Goal: Browse casually: Explore the website without a specific task or goal

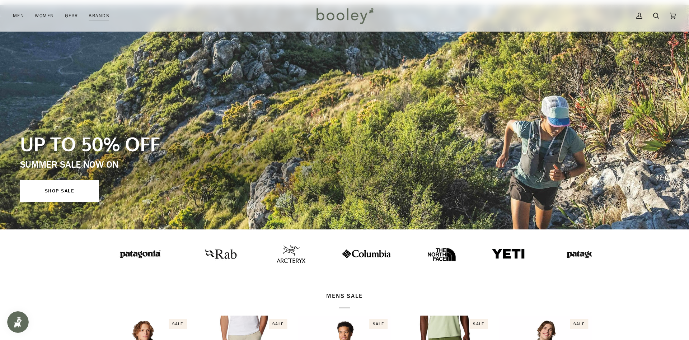
scroll to position [110, 0]
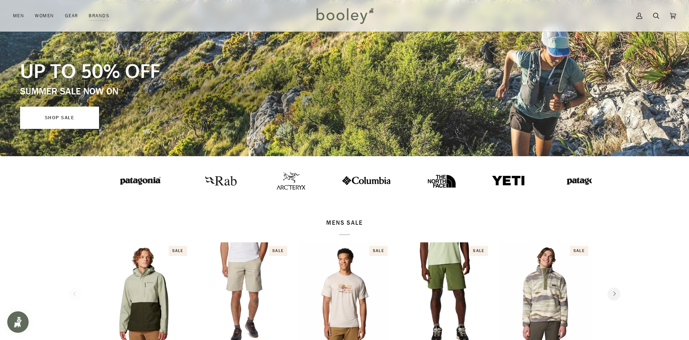
click at [59, 119] on link "SHOP SALE" at bounding box center [59, 118] width 79 height 22
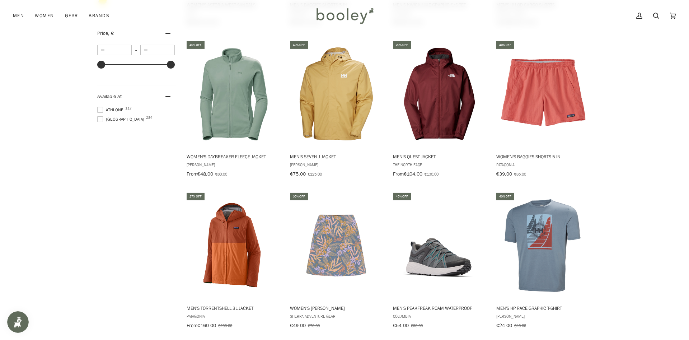
scroll to position [805, 0]
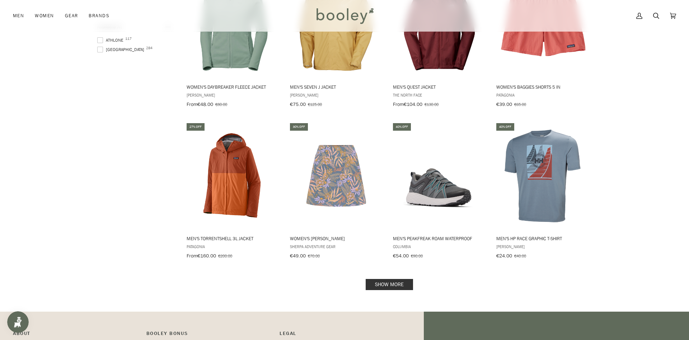
click at [383, 281] on link "Show more" at bounding box center [389, 284] width 47 height 11
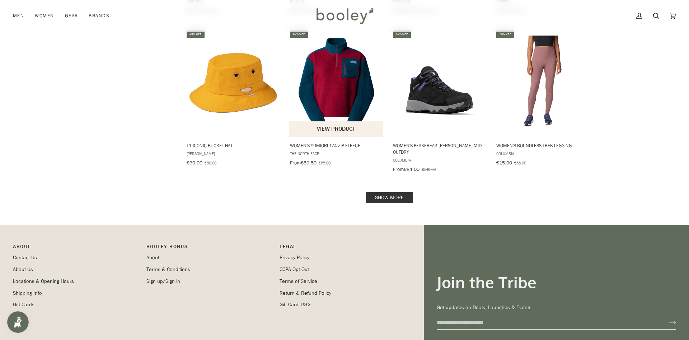
scroll to position [1604, 0]
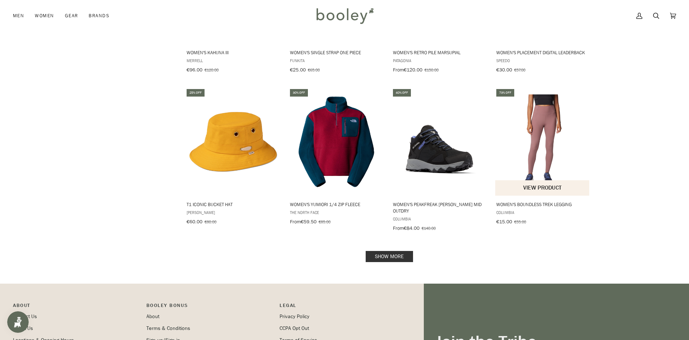
click at [542, 107] on img "Women's Boundless Trek Legging" at bounding box center [542, 141] width 95 height 95
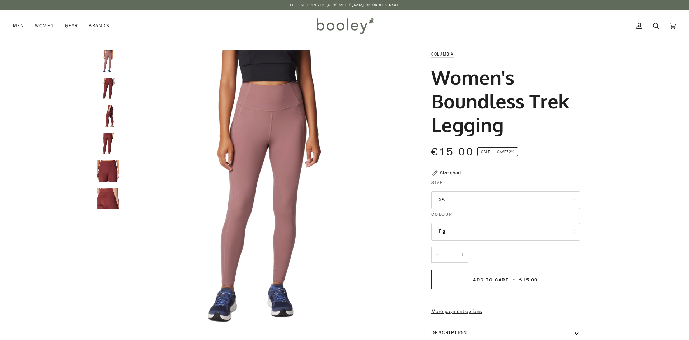
click at [458, 196] on button "XS" at bounding box center [505, 200] width 149 height 18
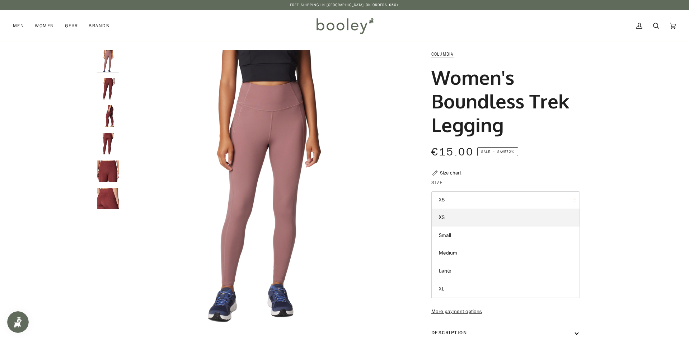
click at [458, 196] on button "XS" at bounding box center [505, 200] width 149 height 18
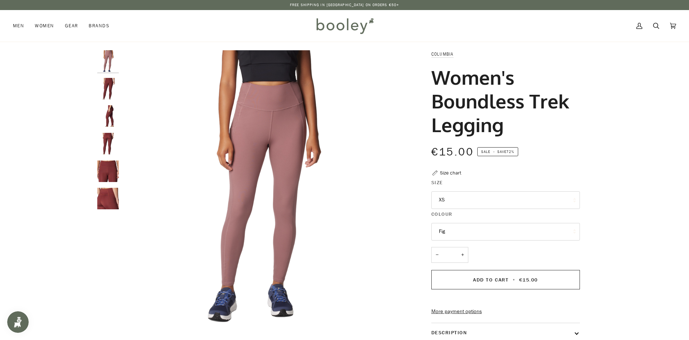
click at [482, 225] on button "Fig" at bounding box center [505, 232] width 149 height 18
click at [472, 268] on link "Spice" at bounding box center [506, 267] width 148 height 18
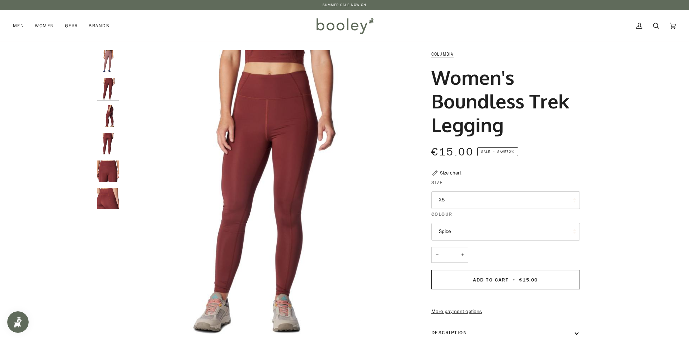
click at [473, 202] on button "XS" at bounding box center [505, 200] width 149 height 18
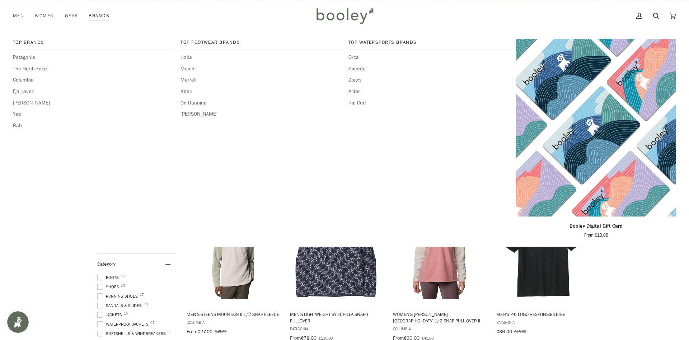
scroll to position [101, 0]
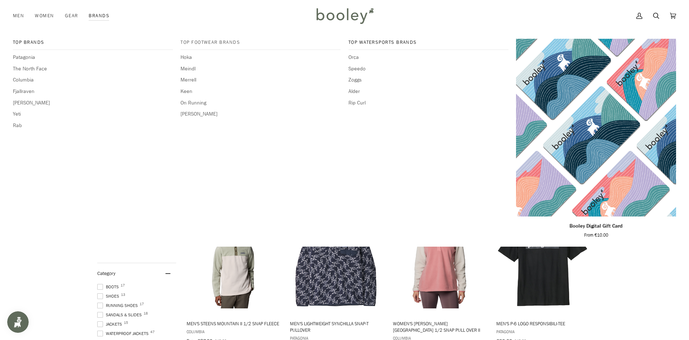
click at [198, 41] on span "Top Footwear Brands" at bounding box center [260, 42] width 160 height 7
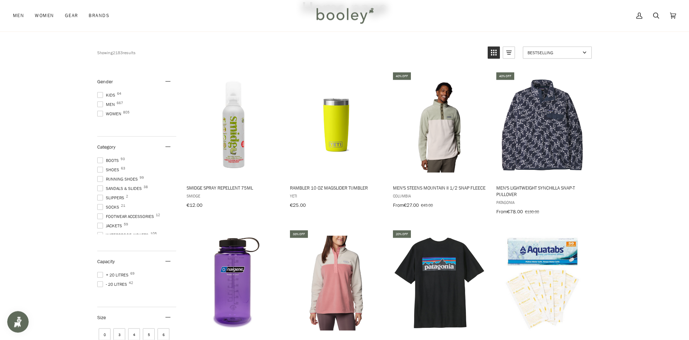
scroll to position [37, 0]
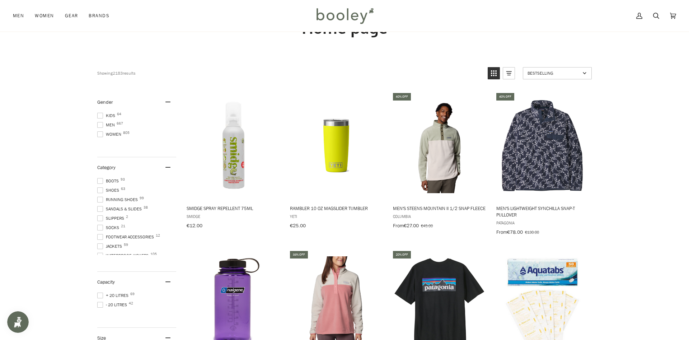
click at [100, 188] on span at bounding box center [100, 190] width 6 height 6
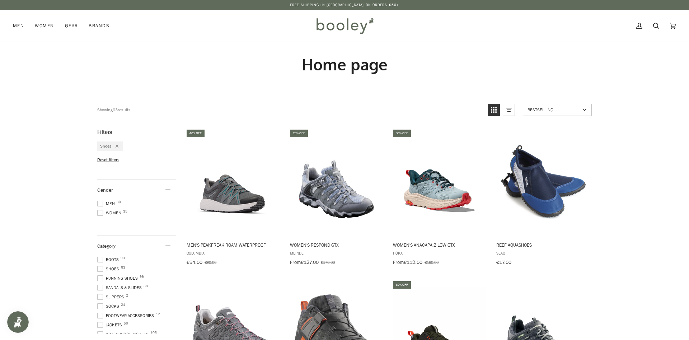
click at [100, 257] on span at bounding box center [100, 260] width 6 height 6
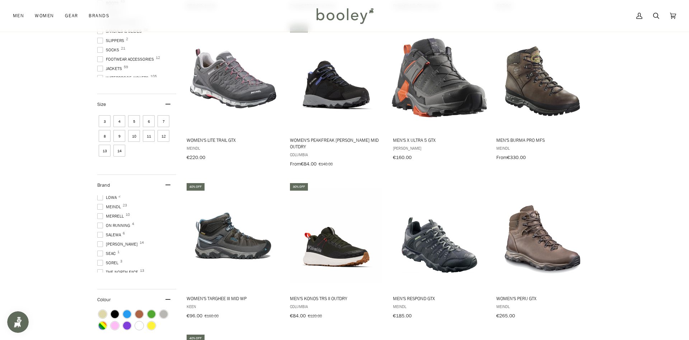
scroll to position [81, 0]
click at [117, 226] on span "Salewa 6" at bounding box center [110, 229] width 26 height 6
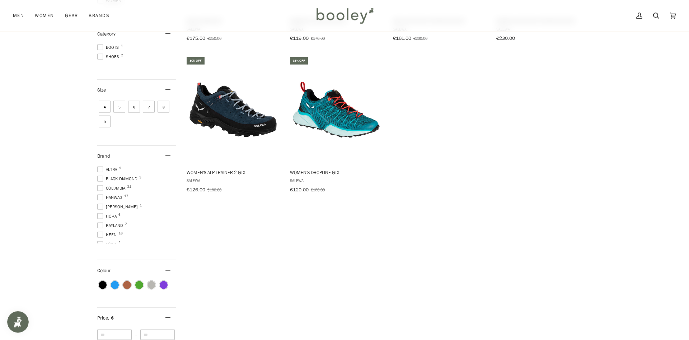
scroll to position [211, 0]
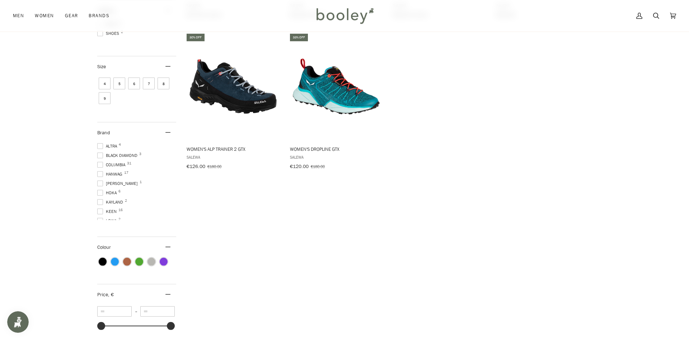
click at [109, 199] on span "Kayland 2" at bounding box center [111, 202] width 28 height 6
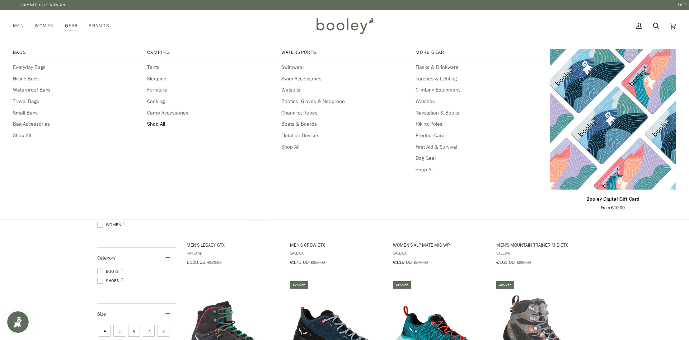
click at [150, 125] on span "Shop All" at bounding box center [210, 124] width 126 height 8
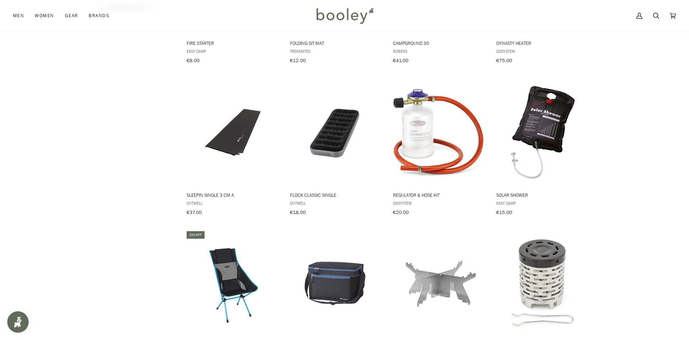
scroll to position [586, 0]
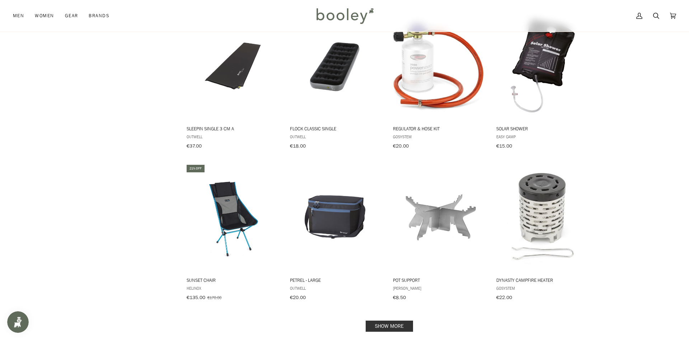
click at [392, 320] on link "Show more" at bounding box center [389, 325] width 47 height 11
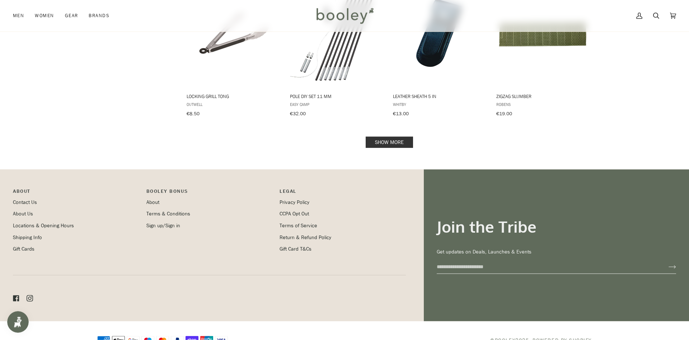
scroll to position [1536, 0]
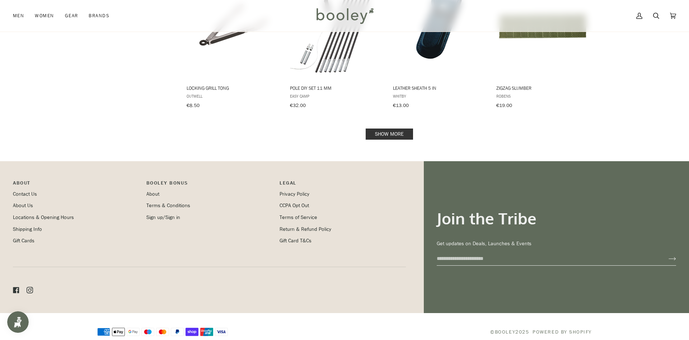
click at [389, 128] on link "Show more" at bounding box center [389, 133] width 47 height 11
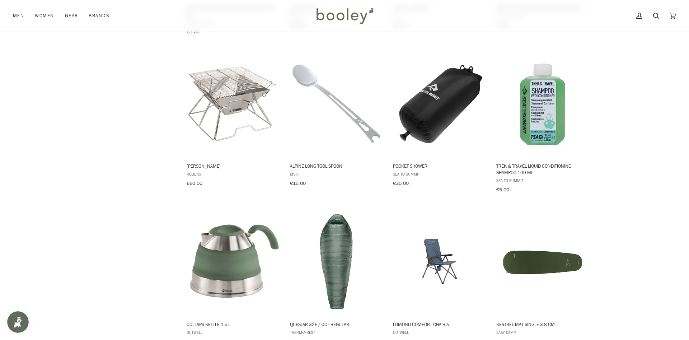
scroll to position [2254, 0]
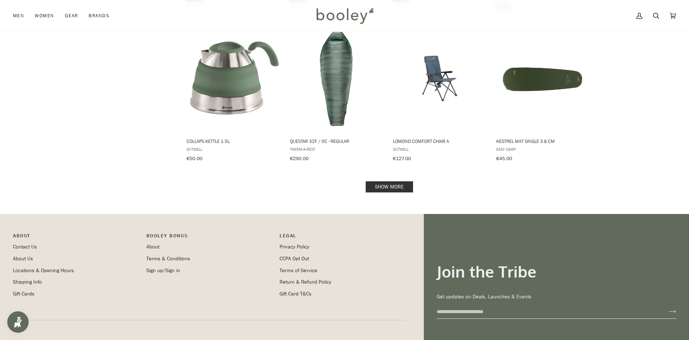
click at [390, 181] on link "Show more" at bounding box center [389, 186] width 47 height 11
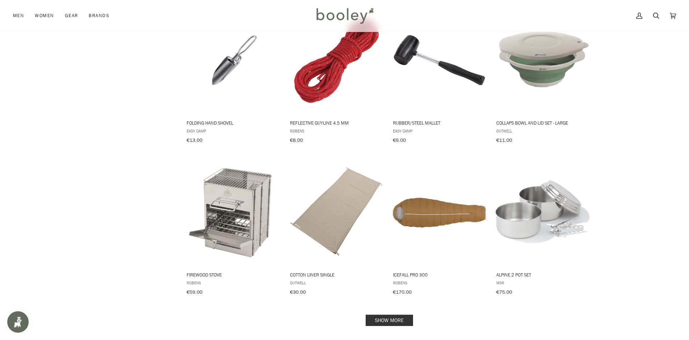
scroll to position [2913, 0]
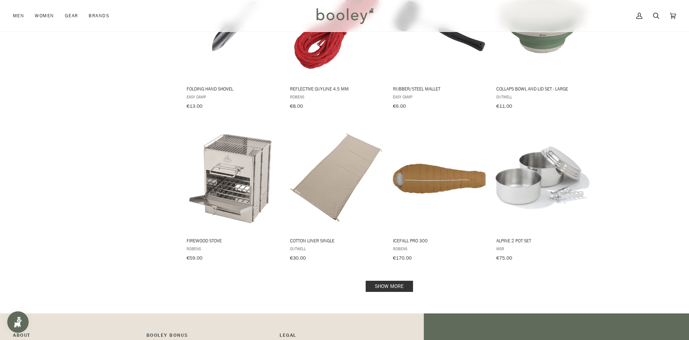
click at [381, 281] on link "Show more" at bounding box center [389, 286] width 47 height 11
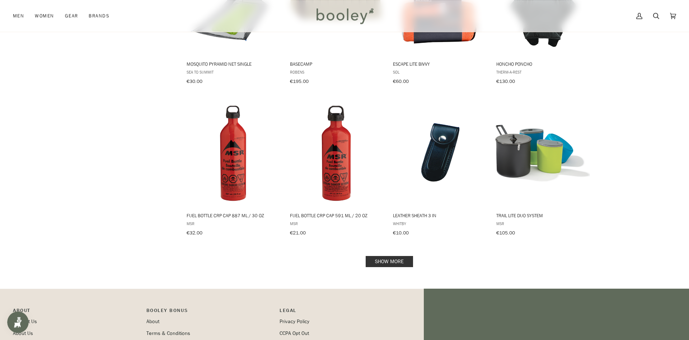
scroll to position [3718, 0]
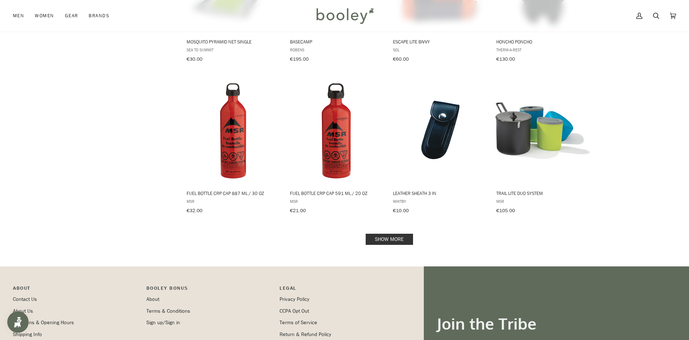
click at [380, 234] on link "Show more" at bounding box center [389, 239] width 47 height 11
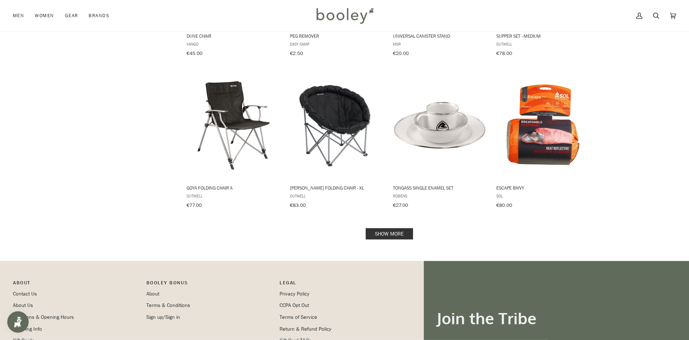
scroll to position [4486, 0]
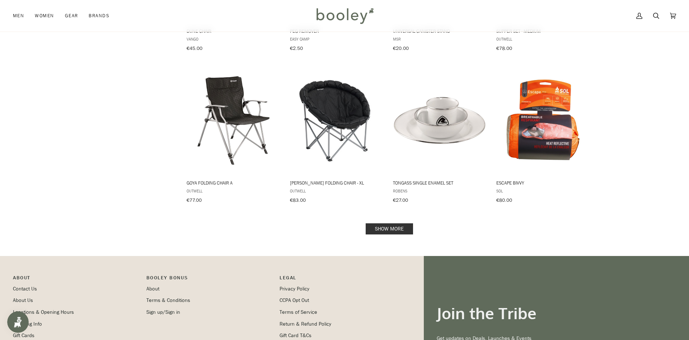
click at [388, 223] on link "Show more" at bounding box center [389, 228] width 47 height 11
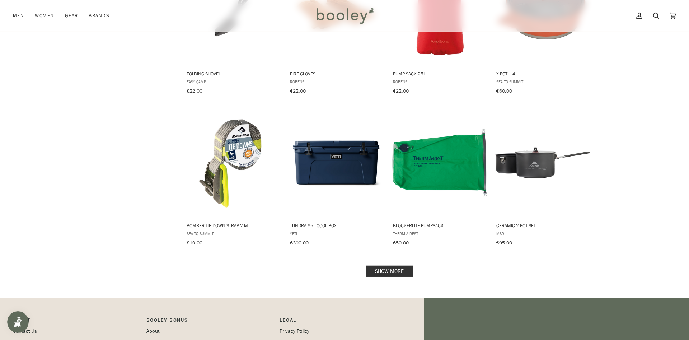
scroll to position [5218, 0]
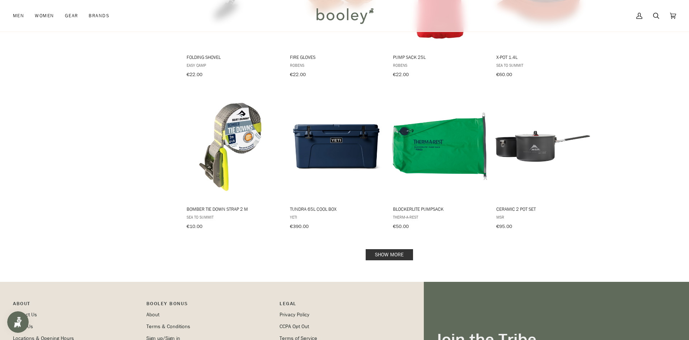
click at [388, 249] on link "Show more" at bounding box center [389, 254] width 47 height 11
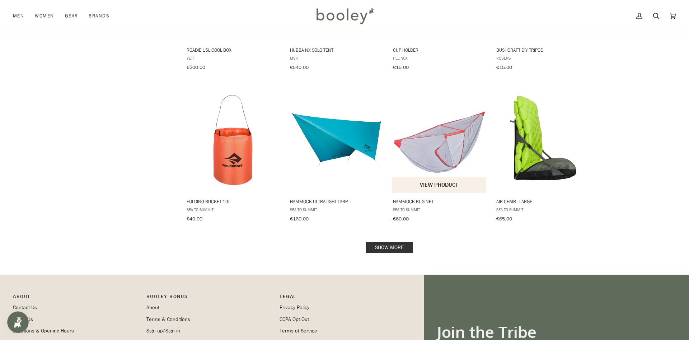
scroll to position [5987, 0]
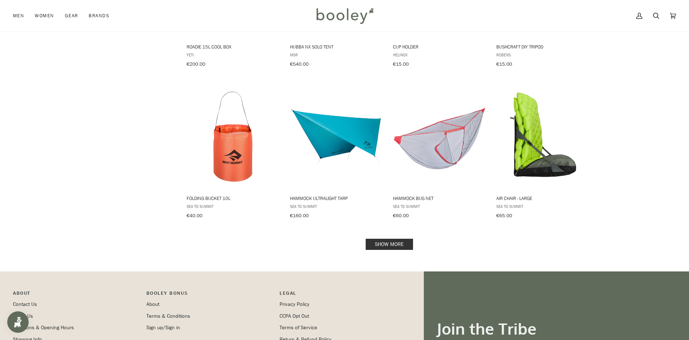
click at [389, 239] on link "Show more" at bounding box center [389, 244] width 47 height 11
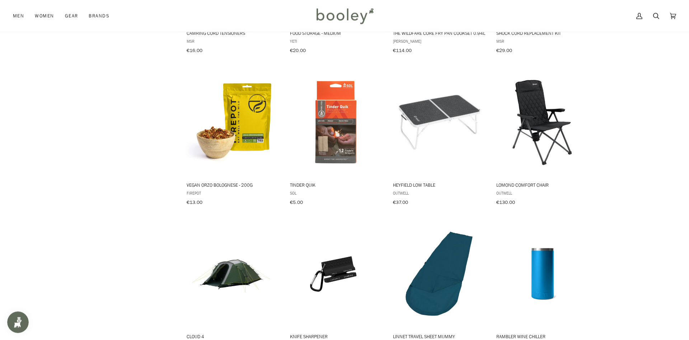
scroll to position [6646, 0]
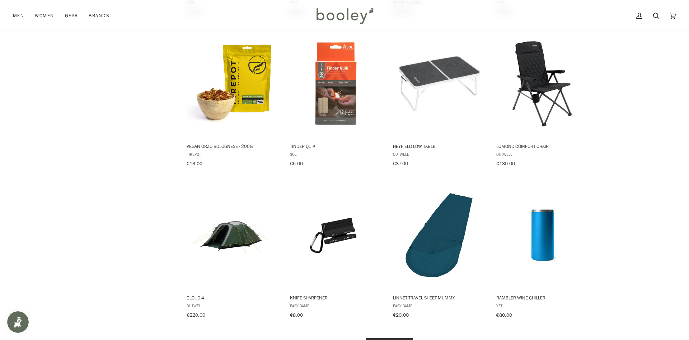
click at [389, 338] on link "Show more" at bounding box center [389, 343] width 47 height 11
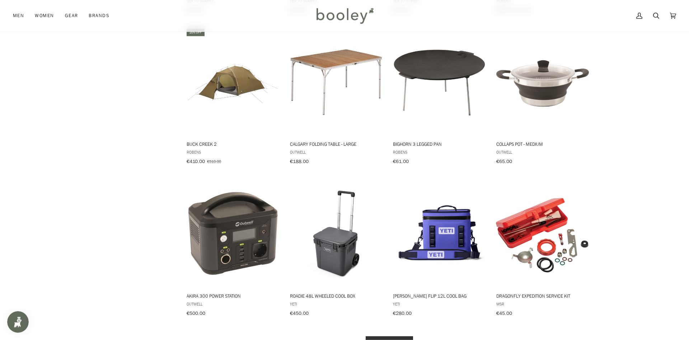
scroll to position [7414, 0]
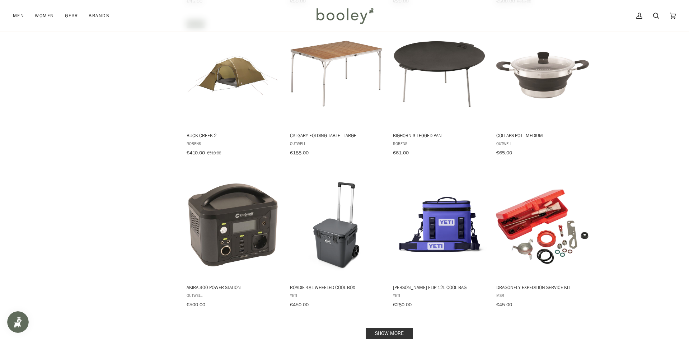
click at [390, 328] on link "Show more" at bounding box center [389, 333] width 47 height 11
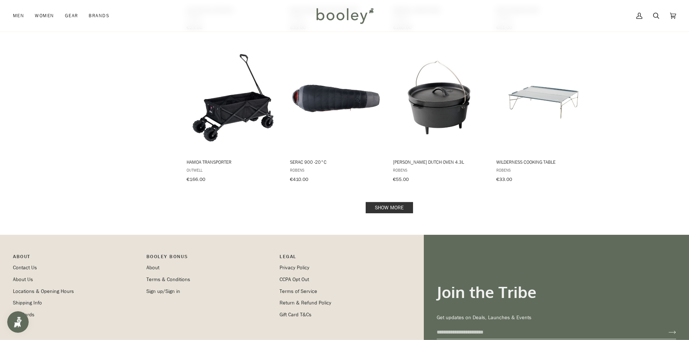
scroll to position [8329, 0]
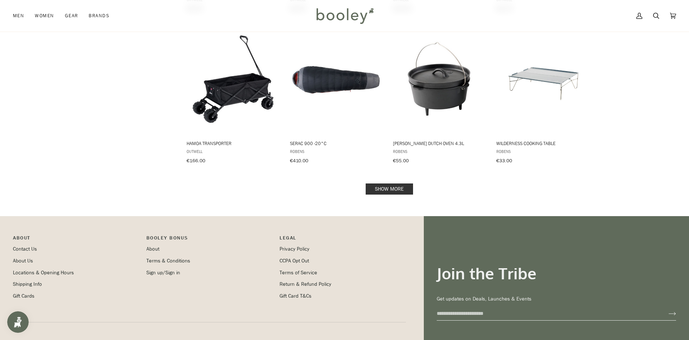
click at [384, 183] on link "Show more" at bounding box center [389, 188] width 47 height 11
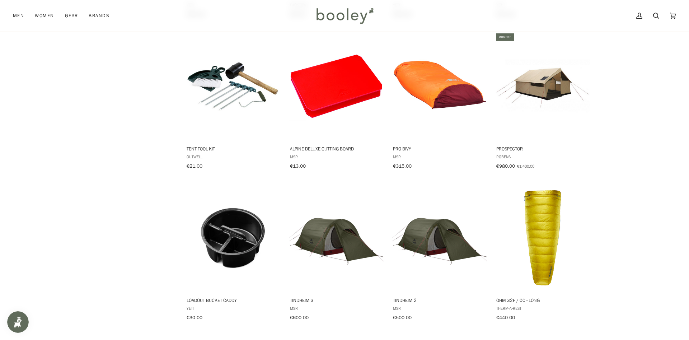
scroll to position [8944, 0]
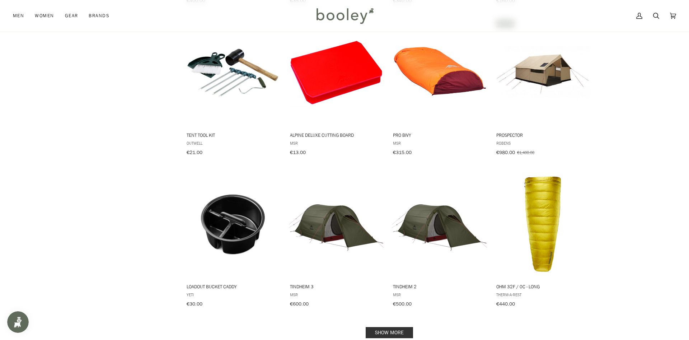
click at [388, 327] on link "Show more" at bounding box center [389, 332] width 47 height 11
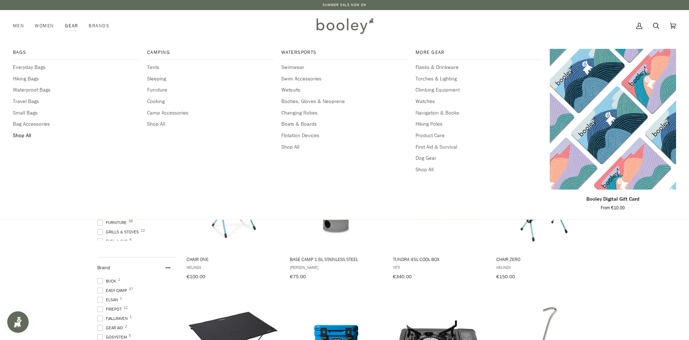
click at [20, 137] on span "Shop All" at bounding box center [76, 136] width 126 height 8
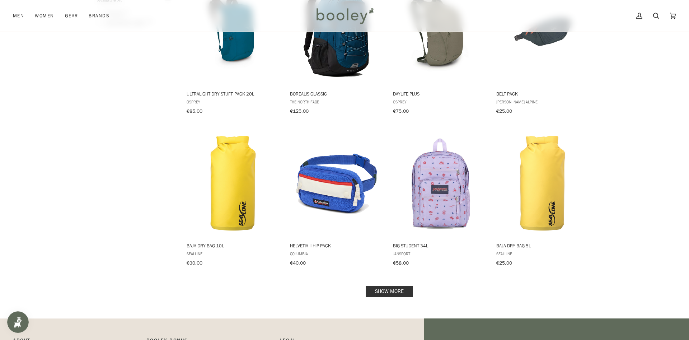
scroll to position [695, 0]
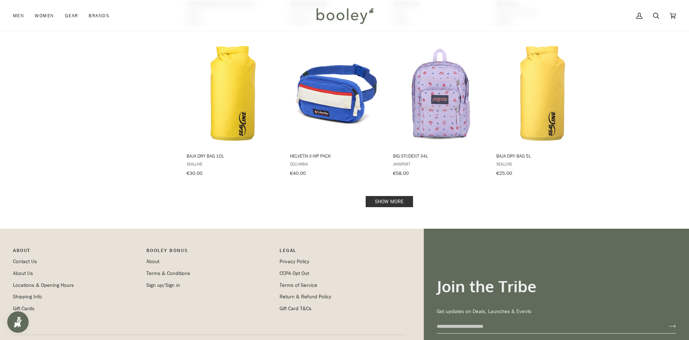
click at [386, 196] on link "Show more" at bounding box center [389, 201] width 47 height 11
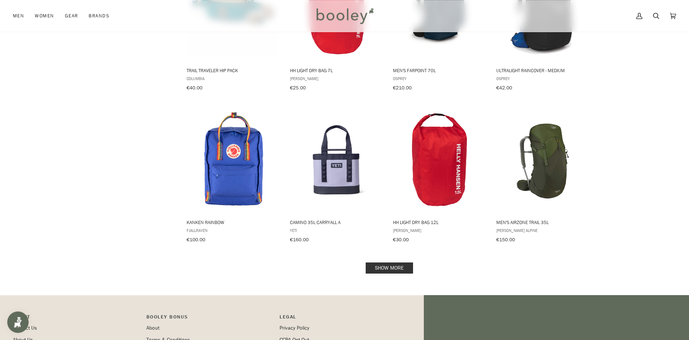
scroll to position [1391, 0]
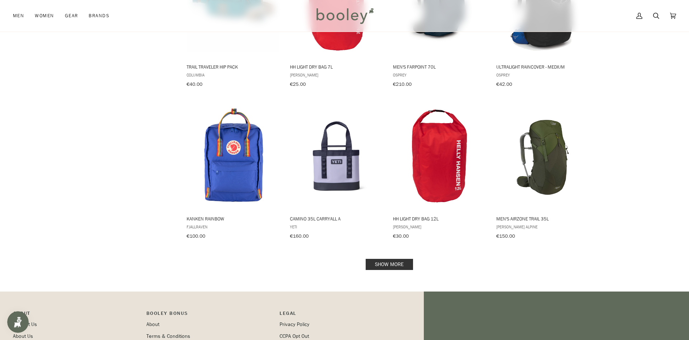
click at [388, 259] on link "Show more" at bounding box center [389, 264] width 47 height 11
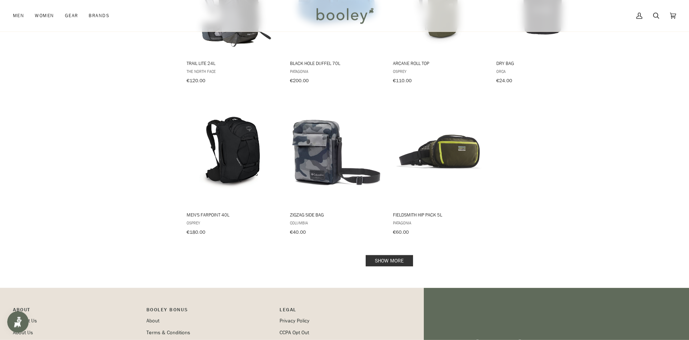
scroll to position [2159, 0]
click at [388, 255] on link "Show more" at bounding box center [389, 260] width 47 height 11
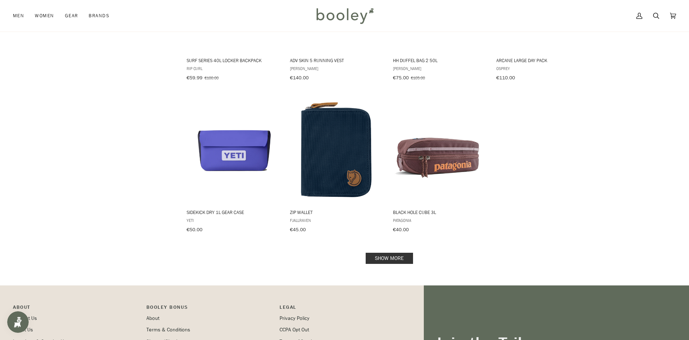
scroll to position [2928, 0]
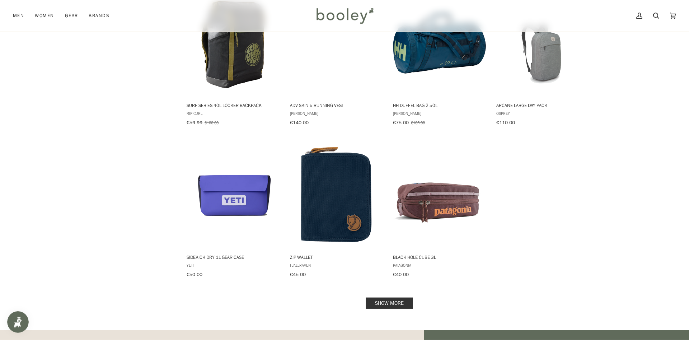
scroll to position [2891, 0]
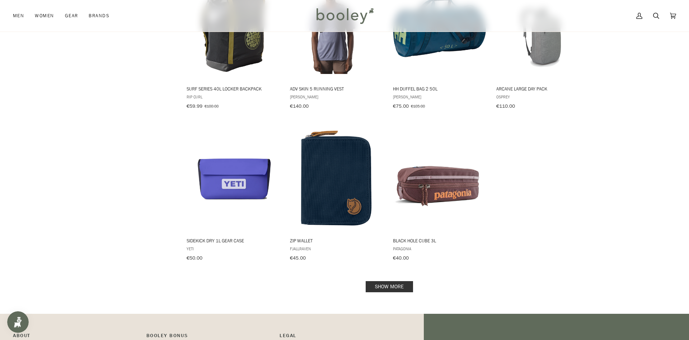
click at [389, 281] on link "Show more" at bounding box center [389, 286] width 47 height 11
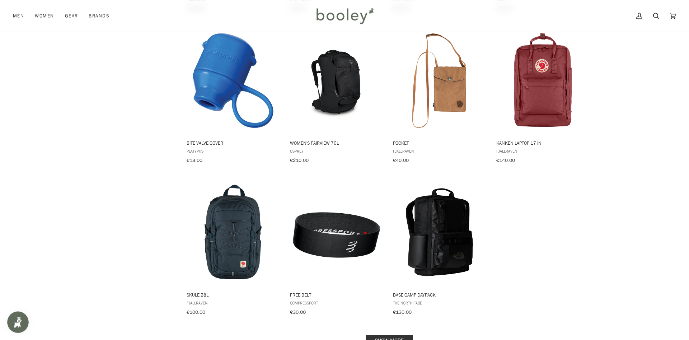
scroll to position [3623, 0]
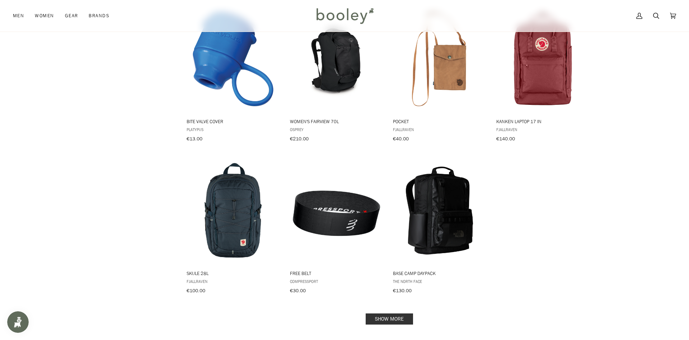
click at [391, 313] on link "Show more" at bounding box center [389, 318] width 47 height 11
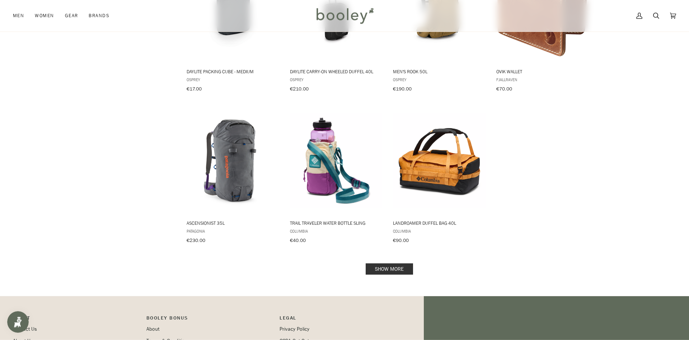
scroll to position [4465, 0]
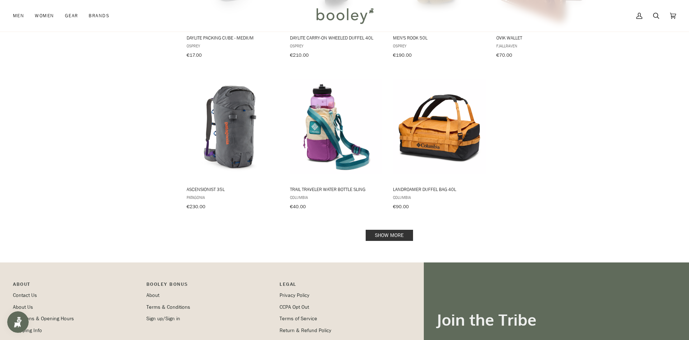
click at [388, 230] on link "Show more" at bounding box center [389, 235] width 47 height 11
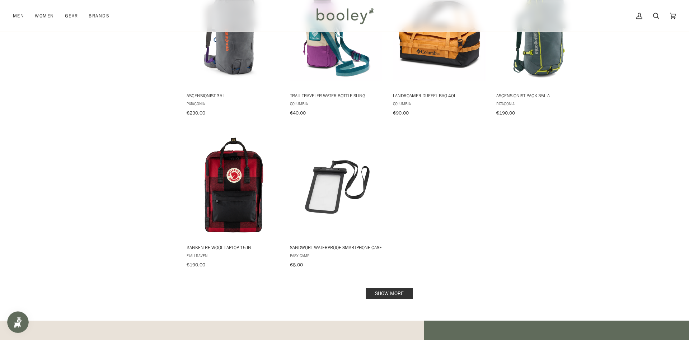
scroll to position [4575, 0]
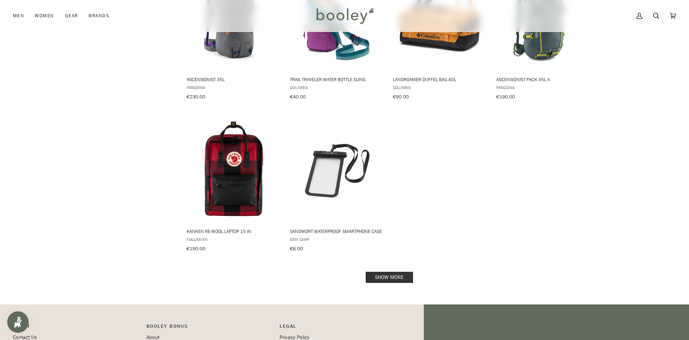
click at [385, 272] on link "Show more" at bounding box center [389, 277] width 47 height 11
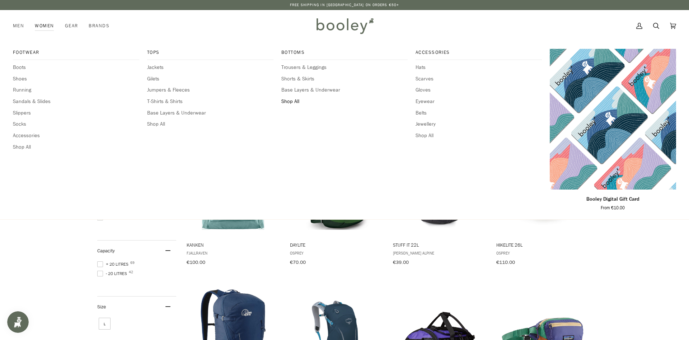
click at [291, 100] on span "Shop All" at bounding box center [344, 102] width 126 height 8
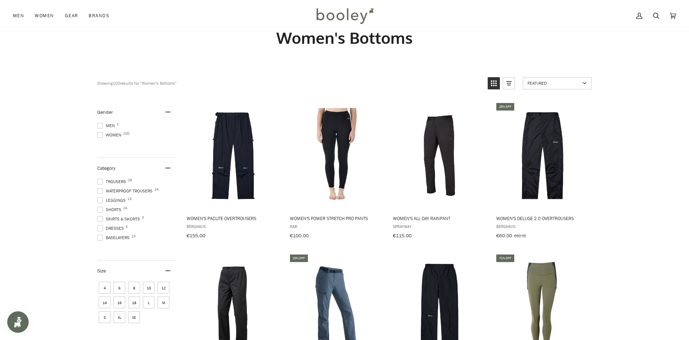
scroll to position [37, 0]
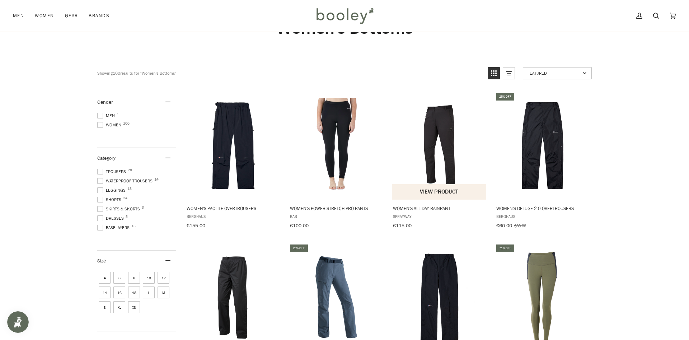
click at [438, 118] on img "Women's All Day Rainpant" at bounding box center [439, 145] width 95 height 95
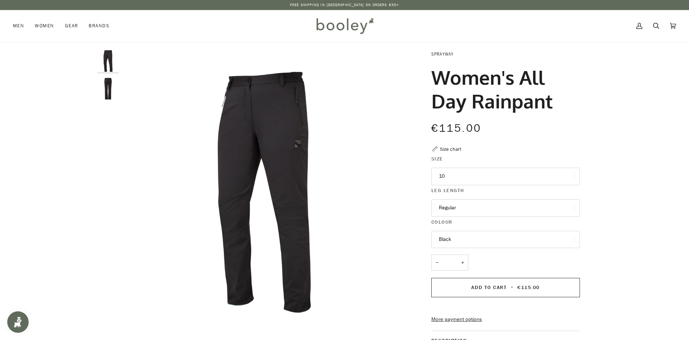
click at [444, 56] on link "Sprayway" at bounding box center [442, 54] width 23 height 6
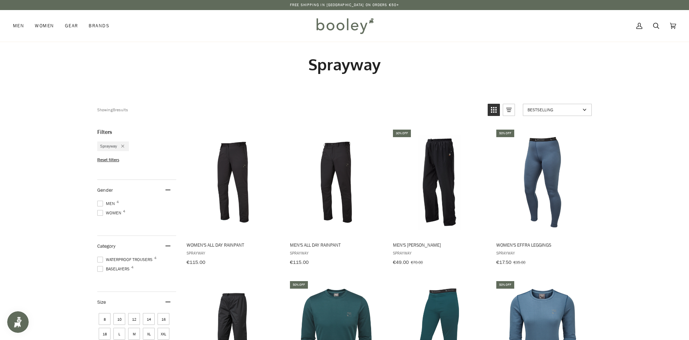
type input "********"
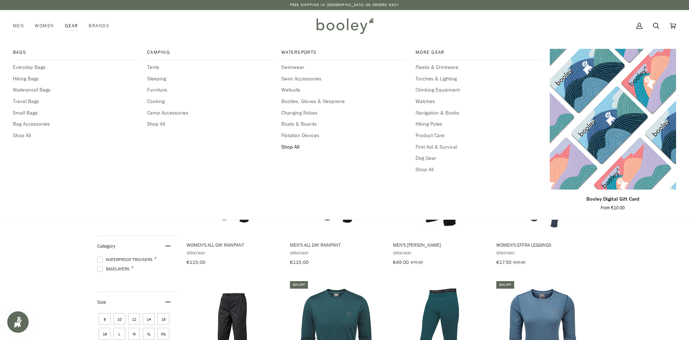
click at [293, 146] on span "Shop All" at bounding box center [344, 147] width 126 height 8
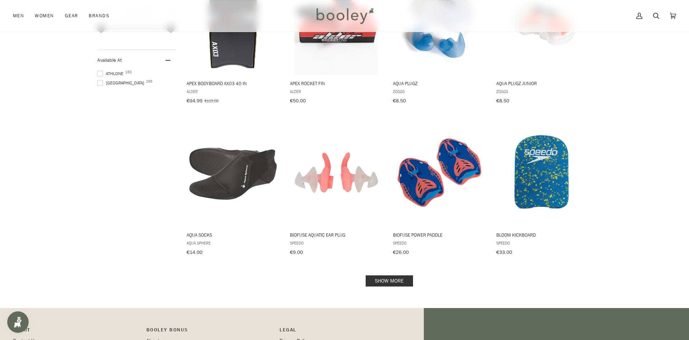
scroll to position [695, 0]
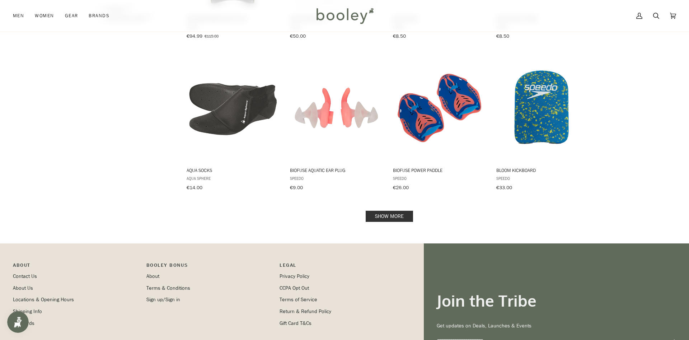
click at [393, 211] on link "Show more" at bounding box center [389, 216] width 47 height 11
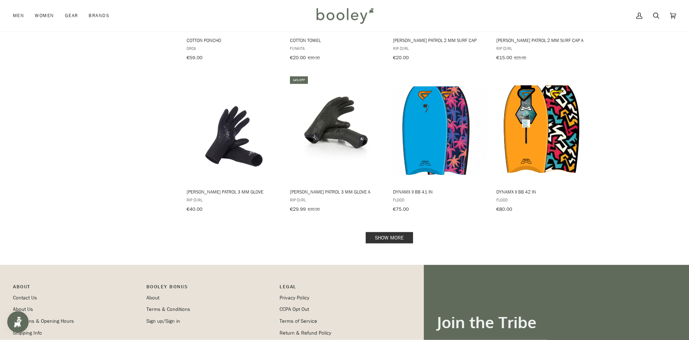
scroll to position [1464, 0]
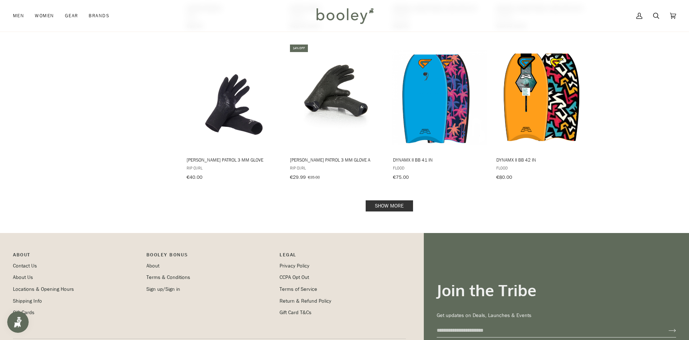
click at [384, 200] on link "Show more" at bounding box center [389, 205] width 47 height 11
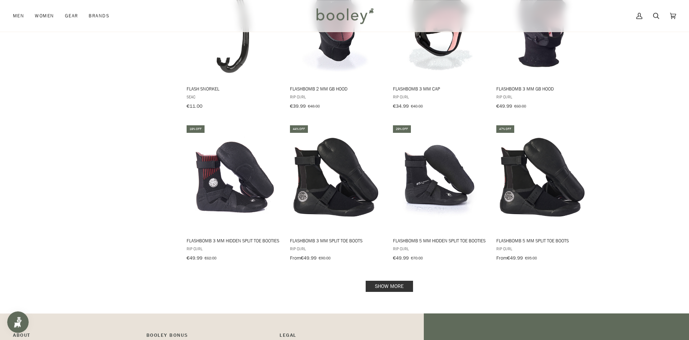
scroll to position [2159, 0]
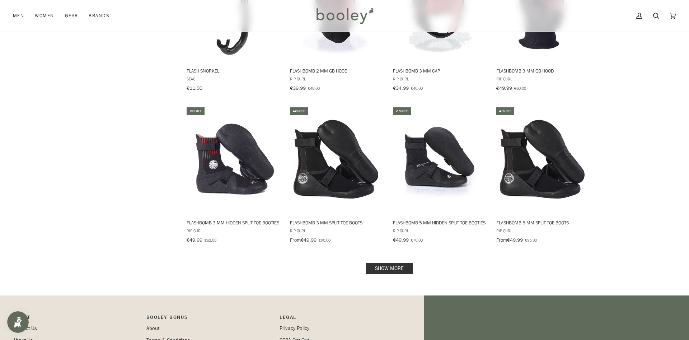
click at [383, 263] on link "Show more" at bounding box center [389, 268] width 47 height 11
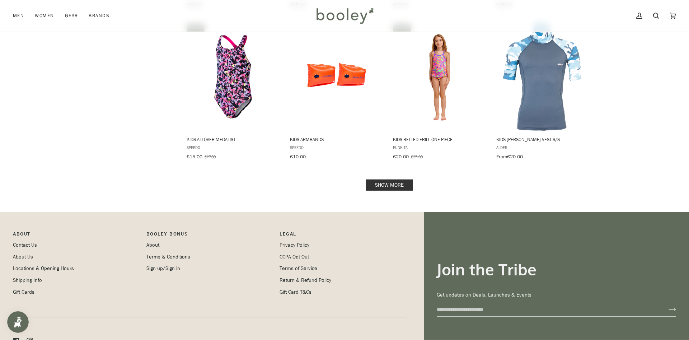
scroll to position [3001, 0]
click at [388, 179] on link "Show more" at bounding box center [389, 184] width 47 height 11
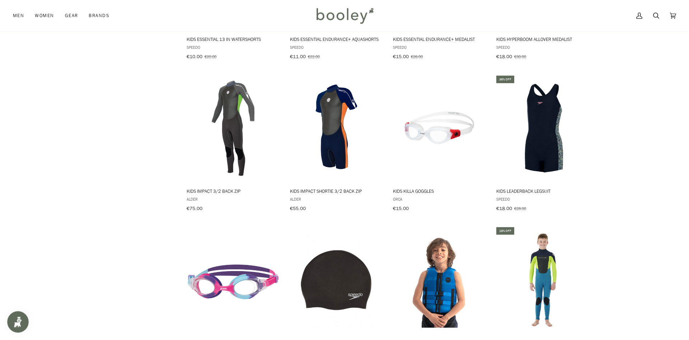
scroll to position [3587, 0]
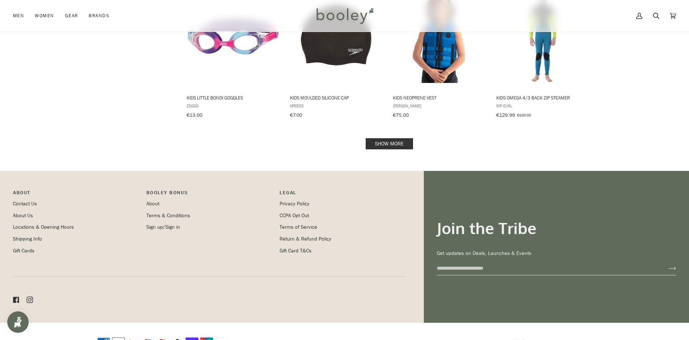
click at [386, 138] on link "Show more" at bounding box center [389, 143] width 47 height 11
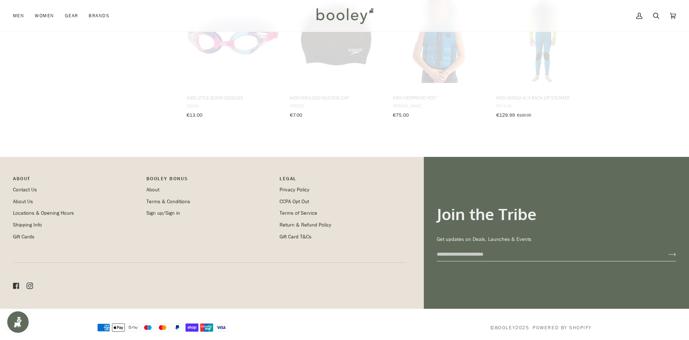
scroll to position [3786, 0]
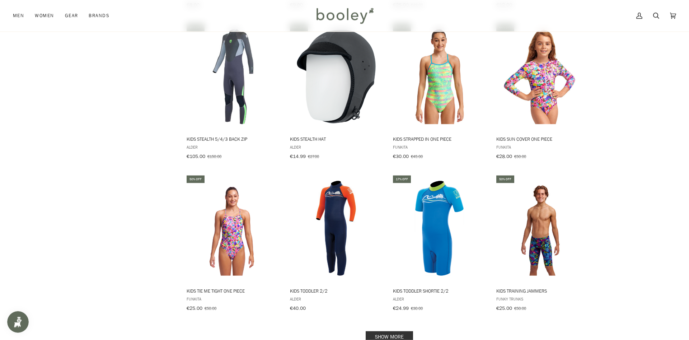
scroll to position [4372, 0]
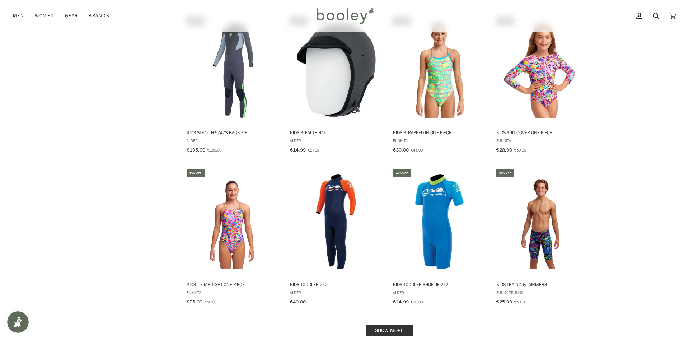
click at [400, 325] on link "Show more" at bounding box center [389, 330] width 47 height 11
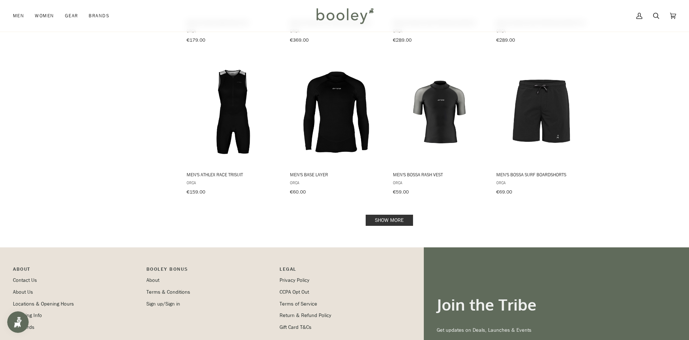
scroll to position [5250, 0]
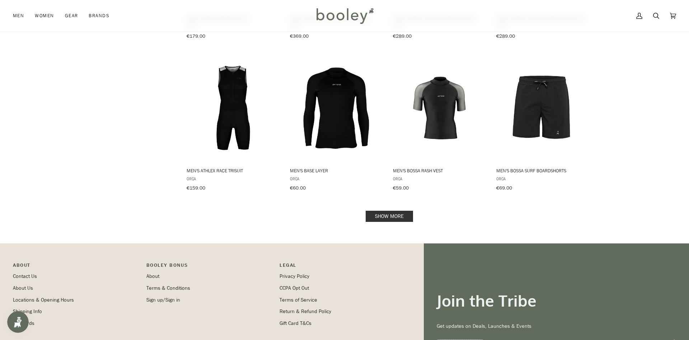
click at [384, 211] on link "Show more" at bounding box center [389, 216] width 47 height 11
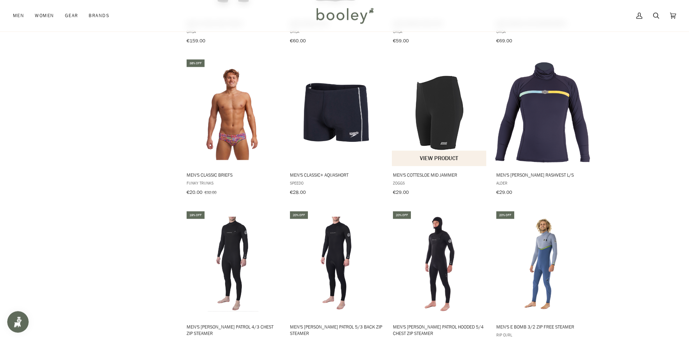
scroll to position [5470, 0]
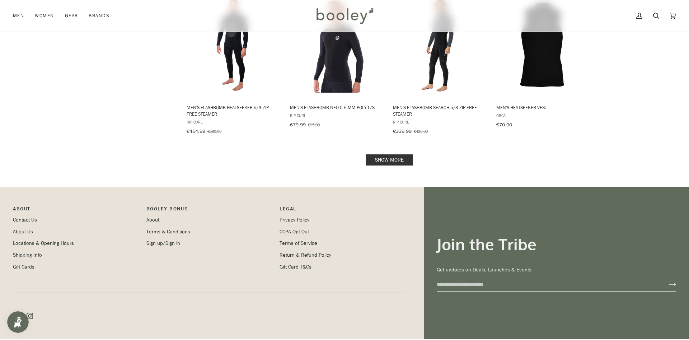
click at [381, 154] on link "Show more" at bounding box center [389, 159] width 47 height 11
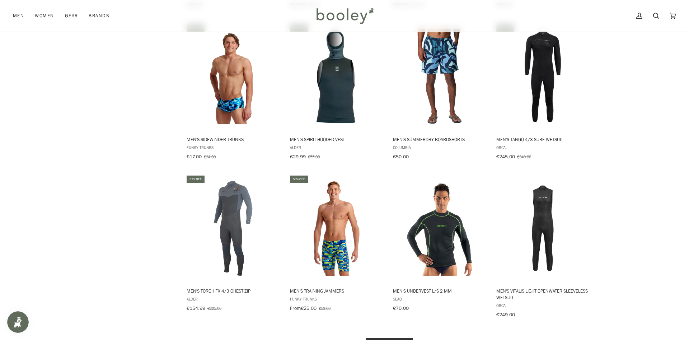
scroll to position [6766, 0]
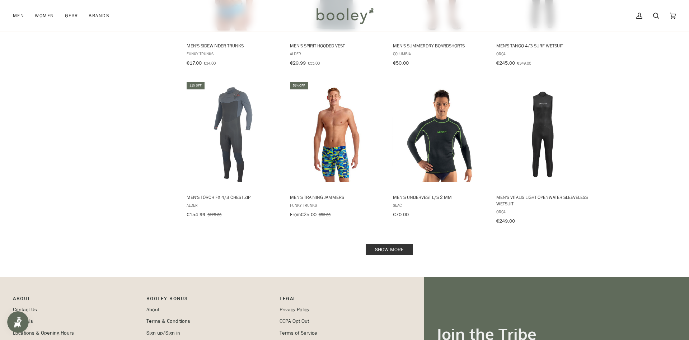
click at [395, 244] on link "Show more" at bounding box center [389, 249] width 47 height 11
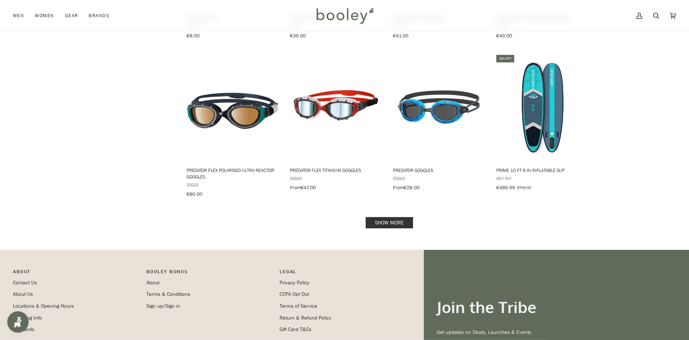
scroll to position [7571, 0]
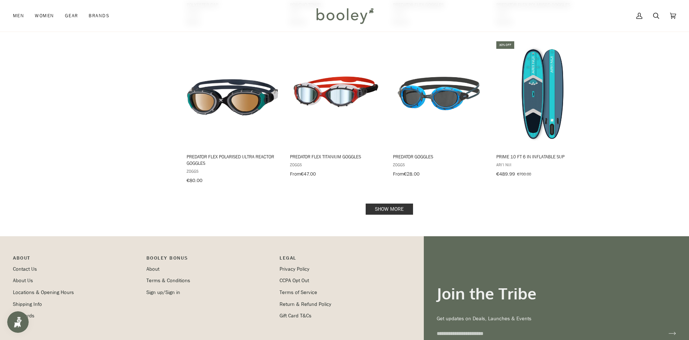
click at [386, 203] on link "Show more" at bounding box center [389, 208] width 47 height 11
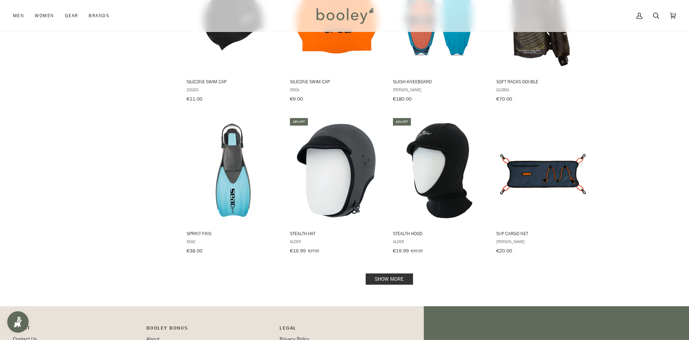
scroll to position [8303, 0]
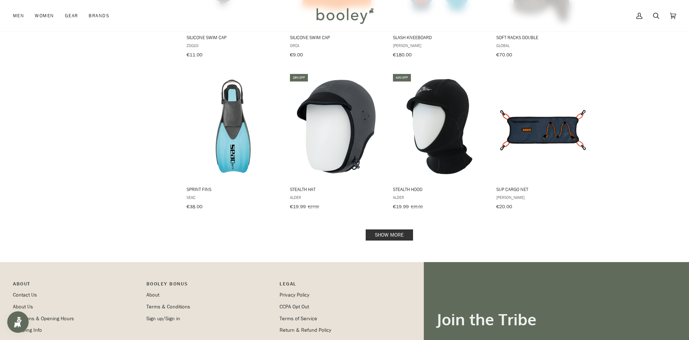
click at [395, 229] on link "Show more" at bounding box center [389, 234] width 47 height 11
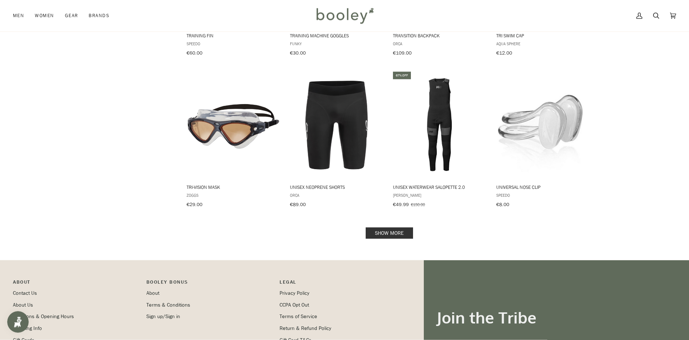
scroll to position [9071, 0]
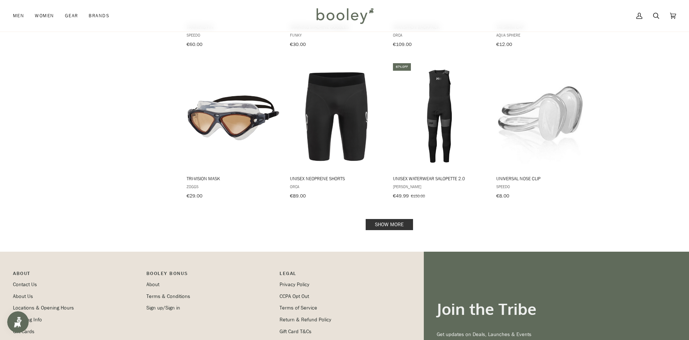
click at [393, 219] on link "Show more" at bounding box center [389, 224] width 47 height 11
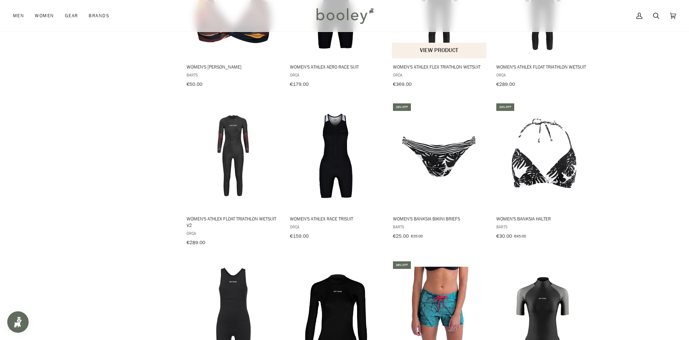
scroll to position [9803, 0]
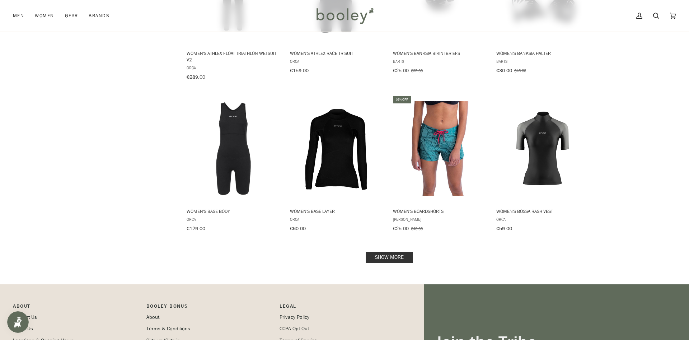
click at [391, 252] on link "Show more" at bounding box center [389, 257] width 47 height 11
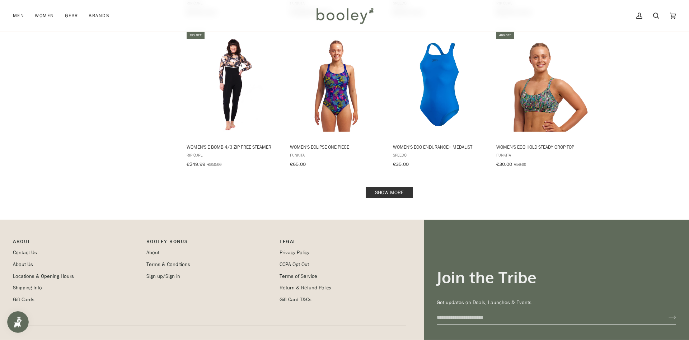
scroll to position [10646, 0]
click at [377, 187] on link "Show more" at bounding box center [389, 192] width 47 height 11
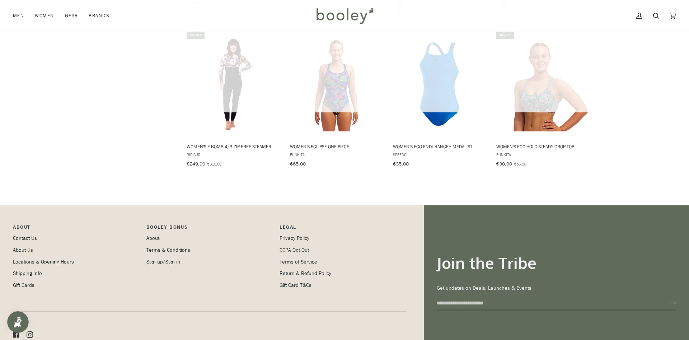
scroll to position [10632, 0]
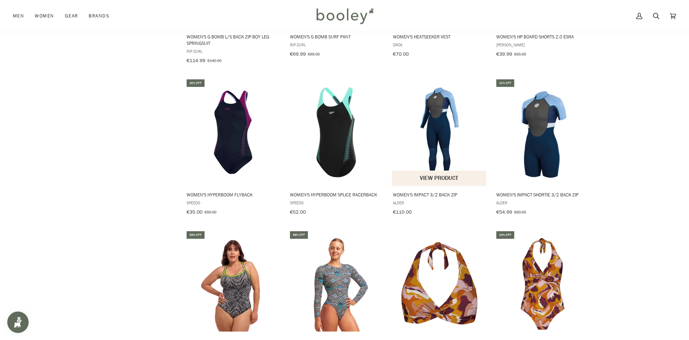
scroll to position [11217, 0]
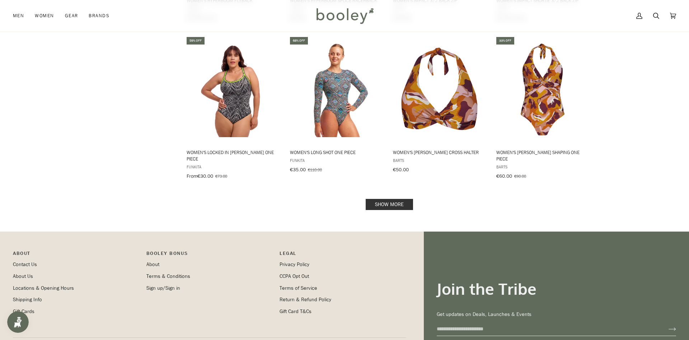
click at [385, 199] on link "Show more" at bounding box center [389, 204] width 47 height 11
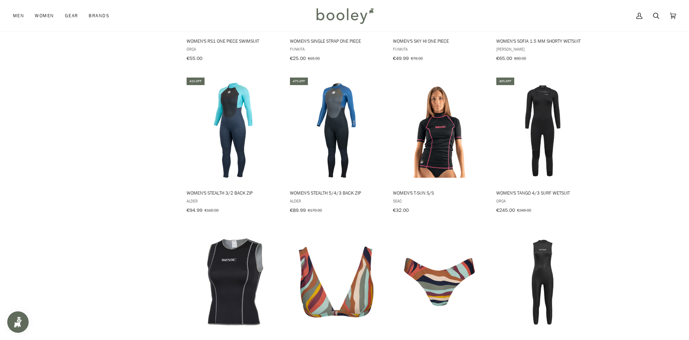
scroll to position [12019, 0]
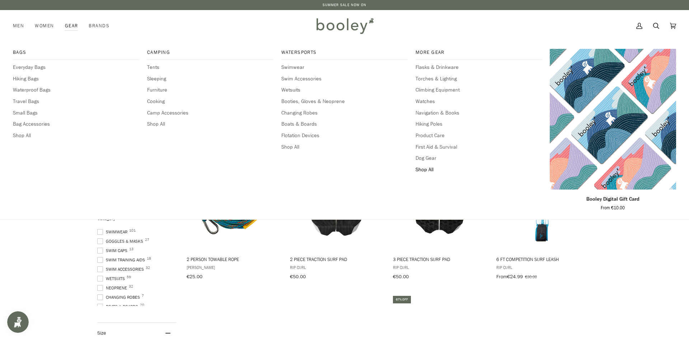
click at [430, 170] on span "Shop All" at bounding box center [479, 170] width 126 height 8
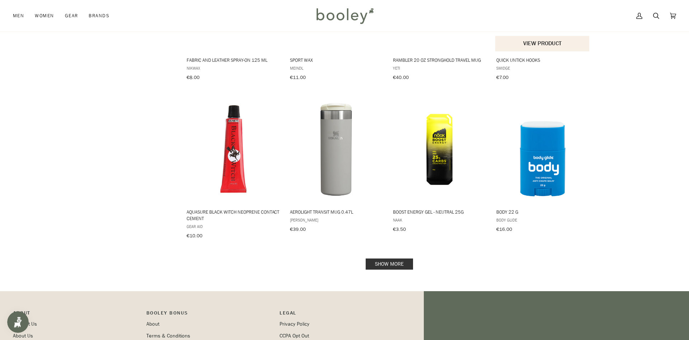
scroll to position [659, 0]
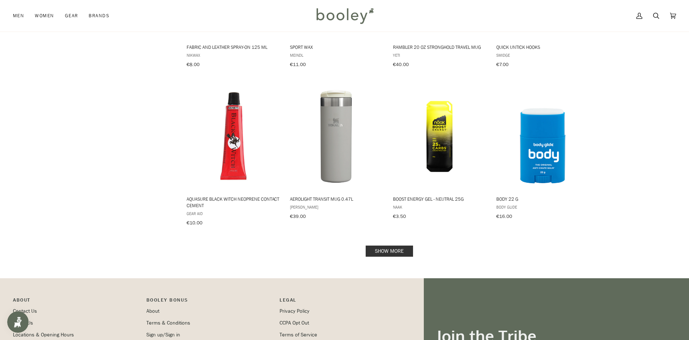
click at [388, 245] on link "Show more" at bounding box center [389, 250] width 47 height 11
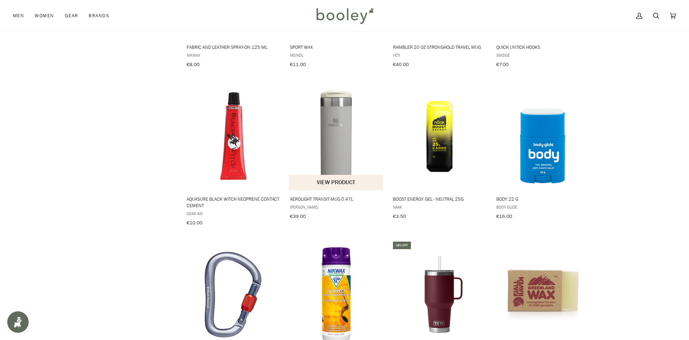
click at [294, 204] on span "[PERSON_NAME]" at bounding box center [336, 207] width 93 height 6
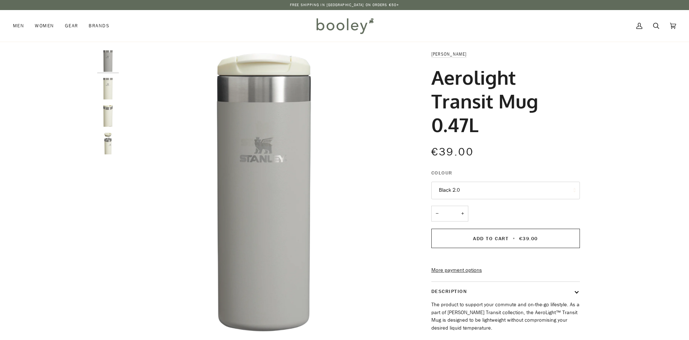
click at [436, 52] on link "[PERSON_NAME]" at bounding box center [448, 54] width 35 height 6
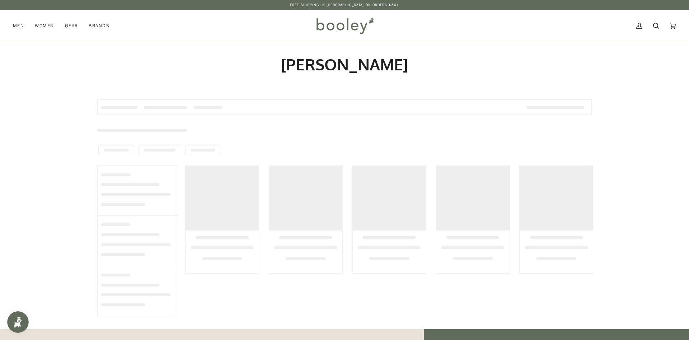
type input "*******"
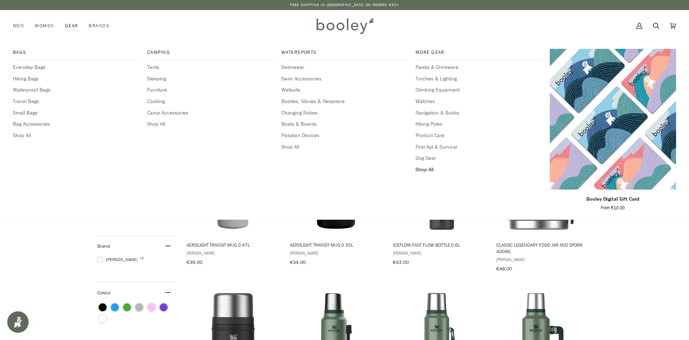
click at [422, 168] on span "Shop All" at bounding box center [479, 170] width 126 height 8
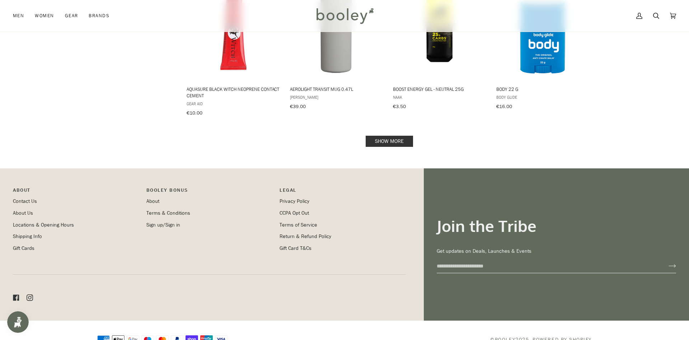
click at [372, 137] on link "Show more" at bounding box center [389, 141] width 47 height 11
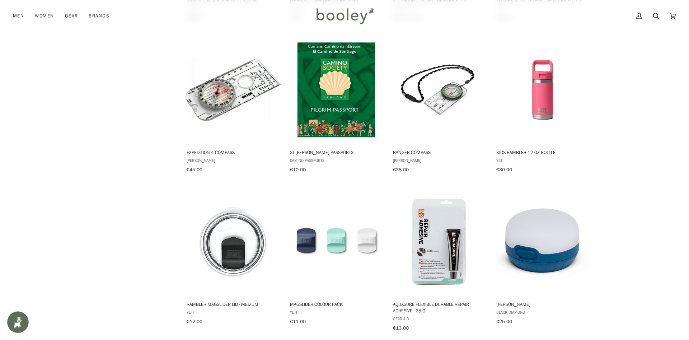
scroll to position [1389, 0]
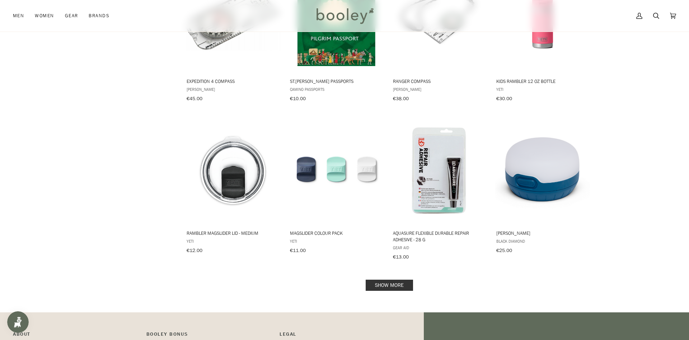
click at [384, 280] on link "Show more" at bounding box center [389, 285] width 47 height 11
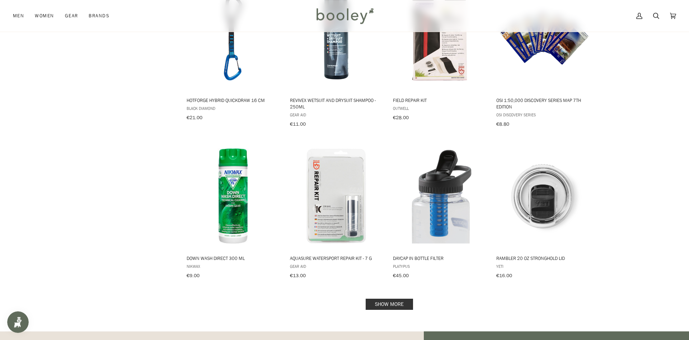
scroll to position [2158, 0]
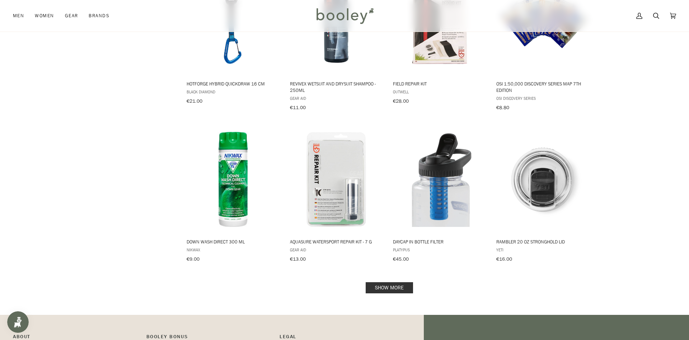
click at [396, 282] on link "Show more" at bounding box center [389, 287] width 47 height 11
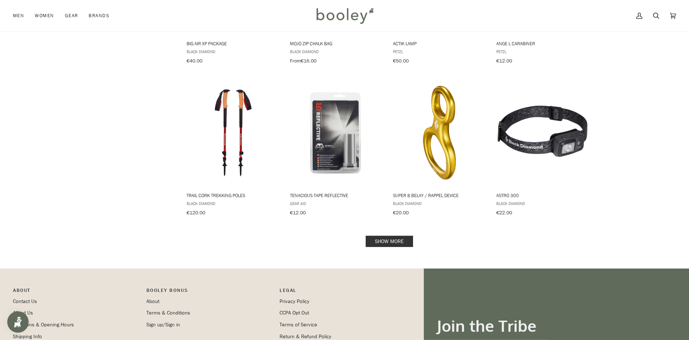
scroll to position [3036, 0]
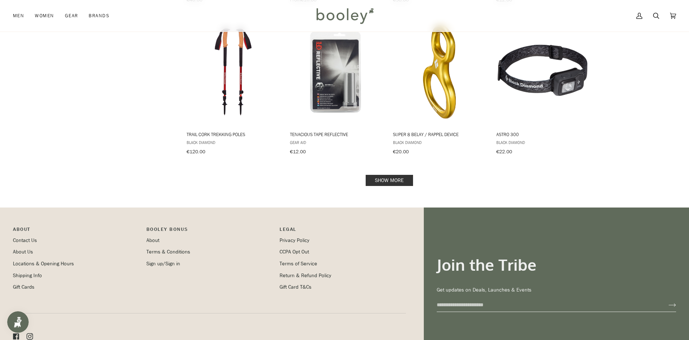
click at [402, 175] on link "Show more" at bounding box center [389, 180] width 47 height 11
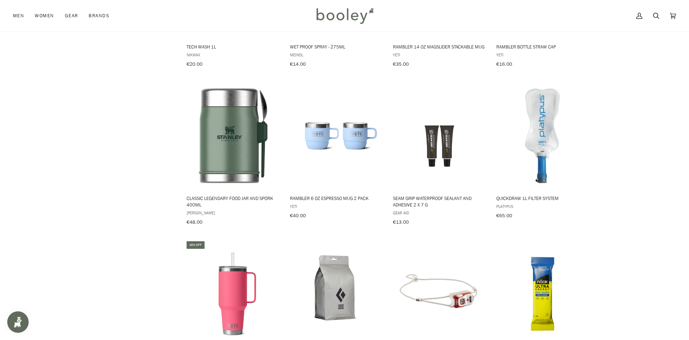
scroll to position [3732, 0]
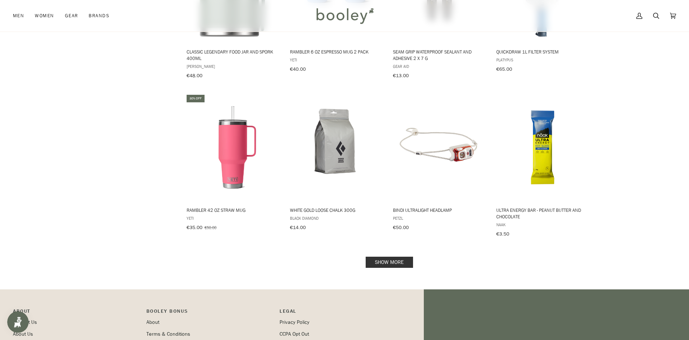
click at [392, 257] on link "Show more" at bounding box center [389, 262] width 47 height 11
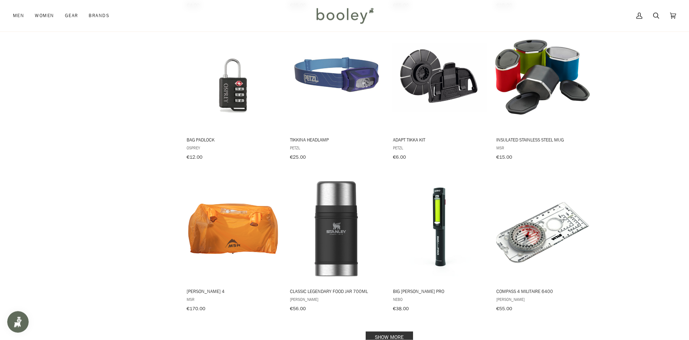
scroll to position [4464, 0]
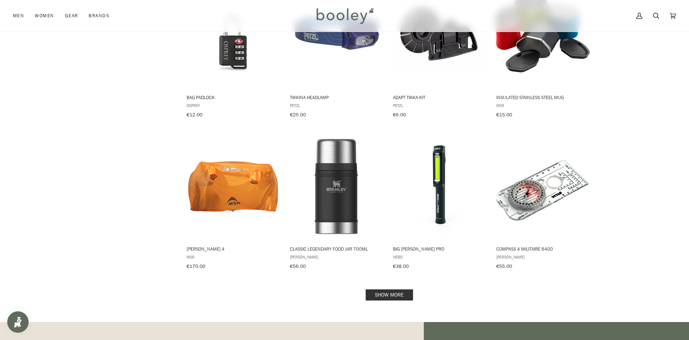
click at [385, 289] on link "Show more" at bounding box center [389, 294] width 47 height 11
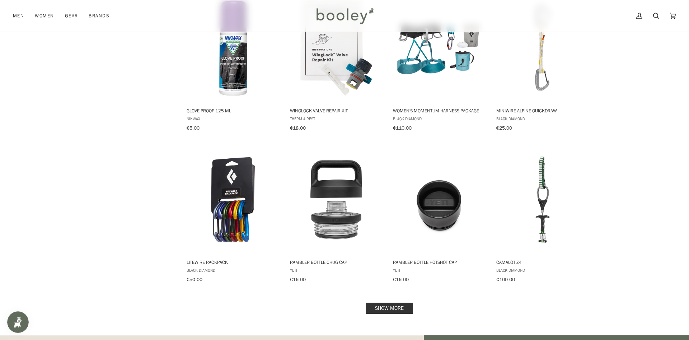
scroll to position [5232, 0]
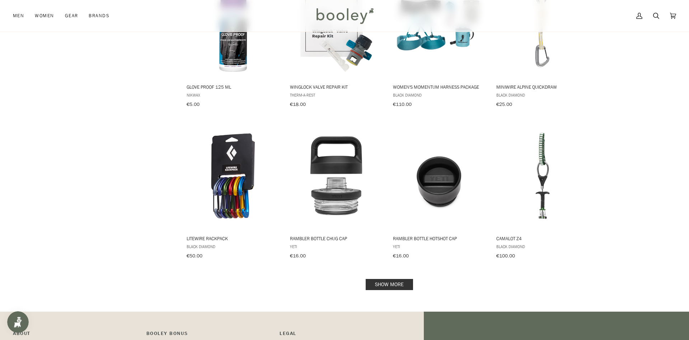
click at [388, 279] on link "Show more" at bounding box center [389, 284] width 47 height 11
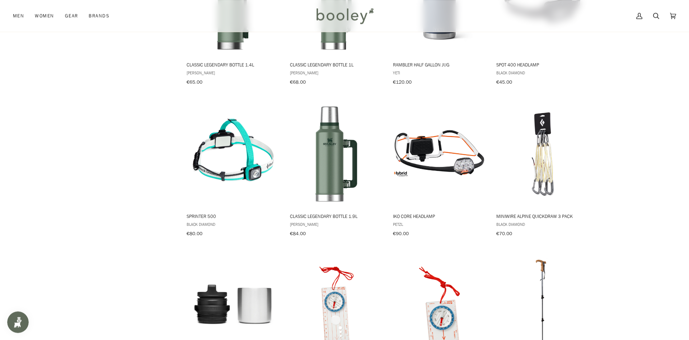
scroll to position [5928, 0]
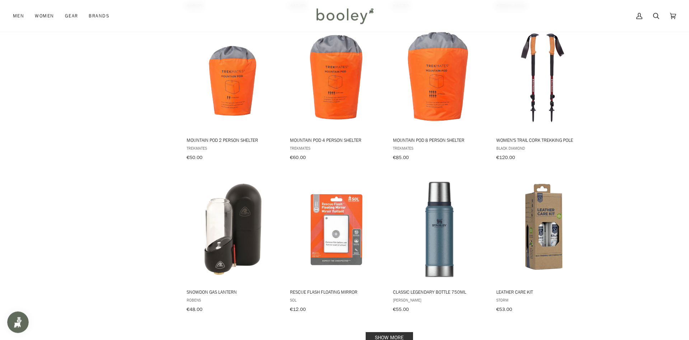
scroll to position [6696, 0]
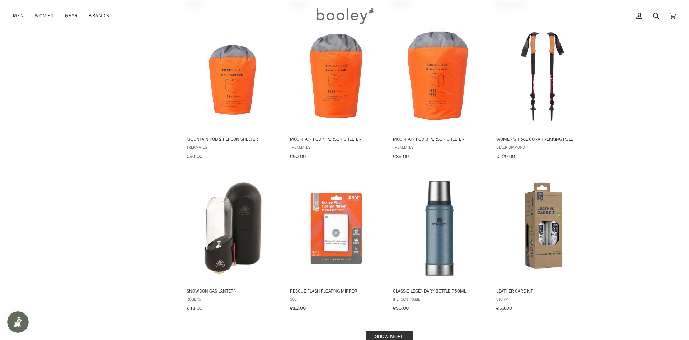
click at [395, 331] on link "Show more" at bounding box center [389, 336] width 47 height 11
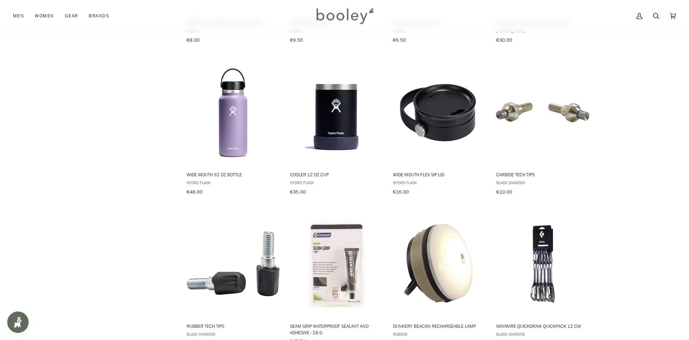
scroll to position [7502, 0]
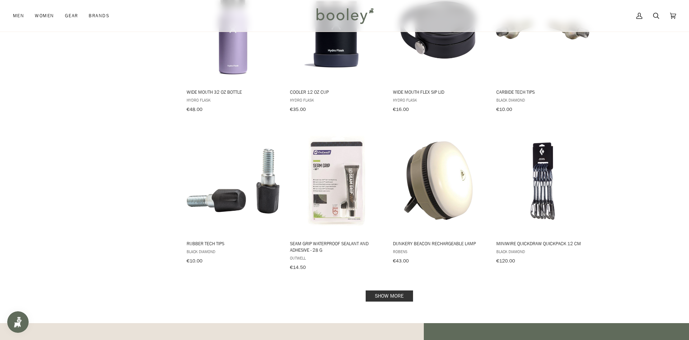
click at [397, 290] on link "Show more" at bounding box center [389, 295] width 47 height 11
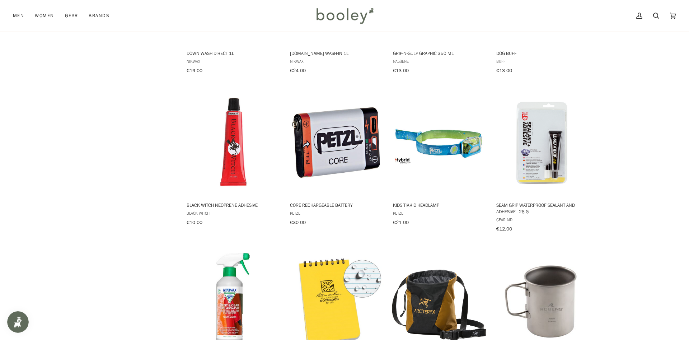
scroll to position [8234, 0]
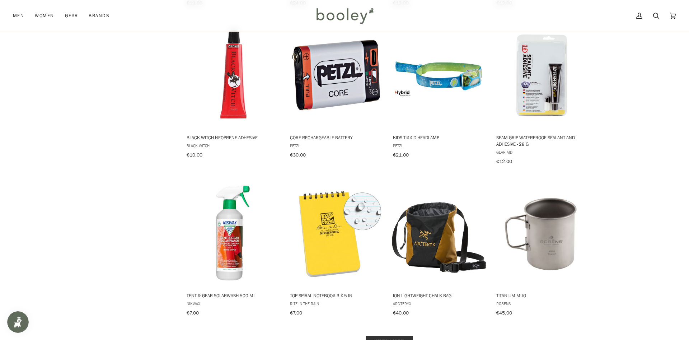
click at [385, 336] on link "Show more" at bounding box center [389, 341] width 47 height 11
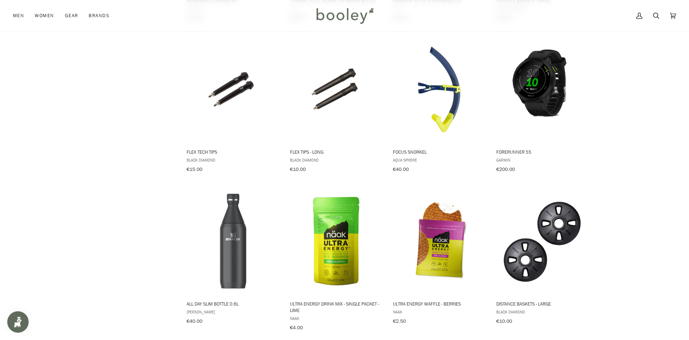
scroll to position [9075, 0]
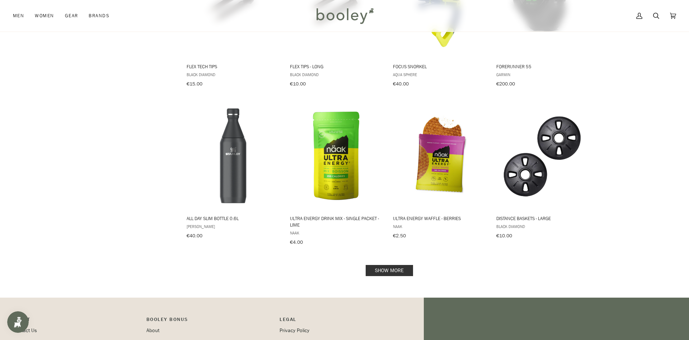
click at [392, 265] on link "Show more" at bounding box center [389, 270] width 47 height 11
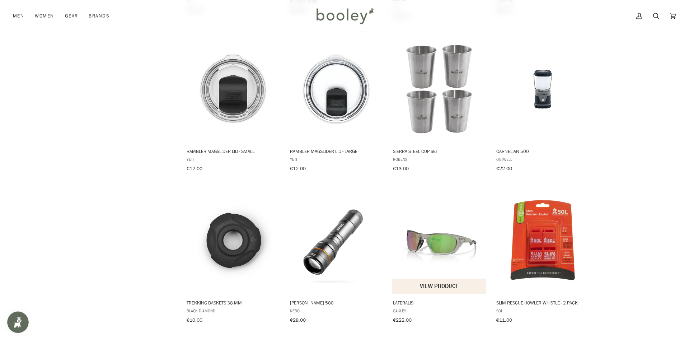
scroll to position [9698, 0]
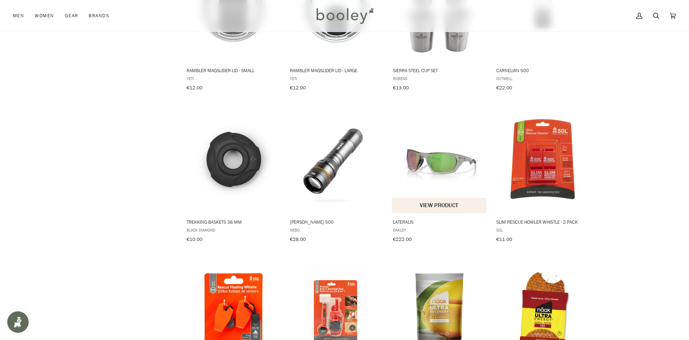
click at [433, 112] on img "Lateralis" at bounding box center [439, 159] width 95 height 95
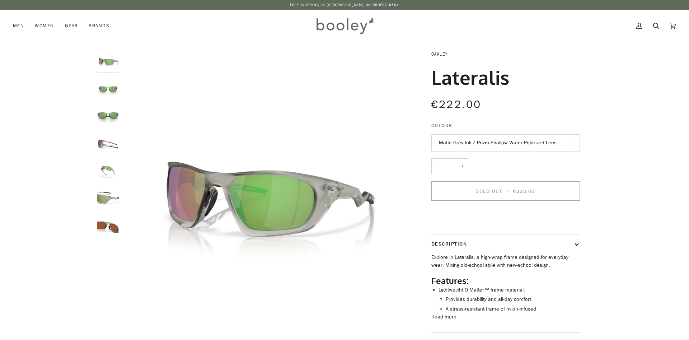
click at [437, 54] on link "Oakley" at bounding box center [439, 54] width 17 height 6
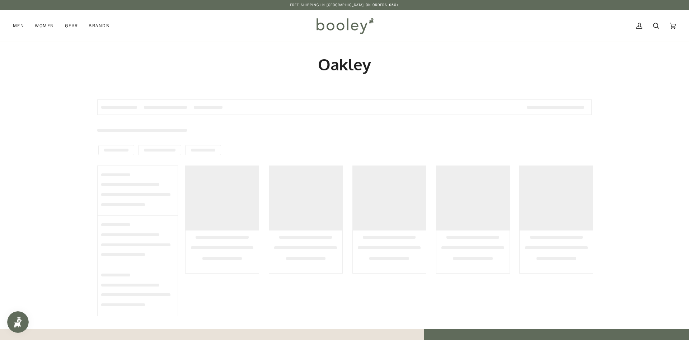
type input "******"
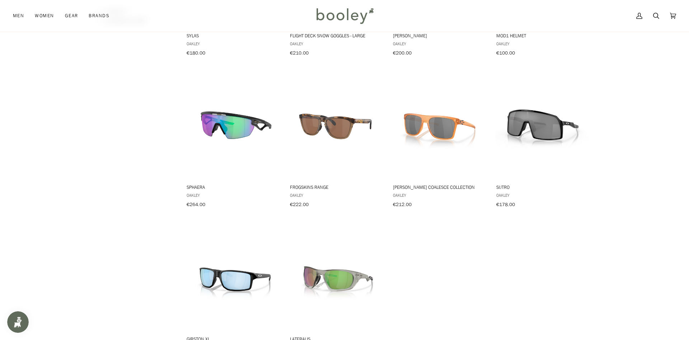
scroll to position [549, 0]
